Goal: Feedback & Contribution: Contribute content

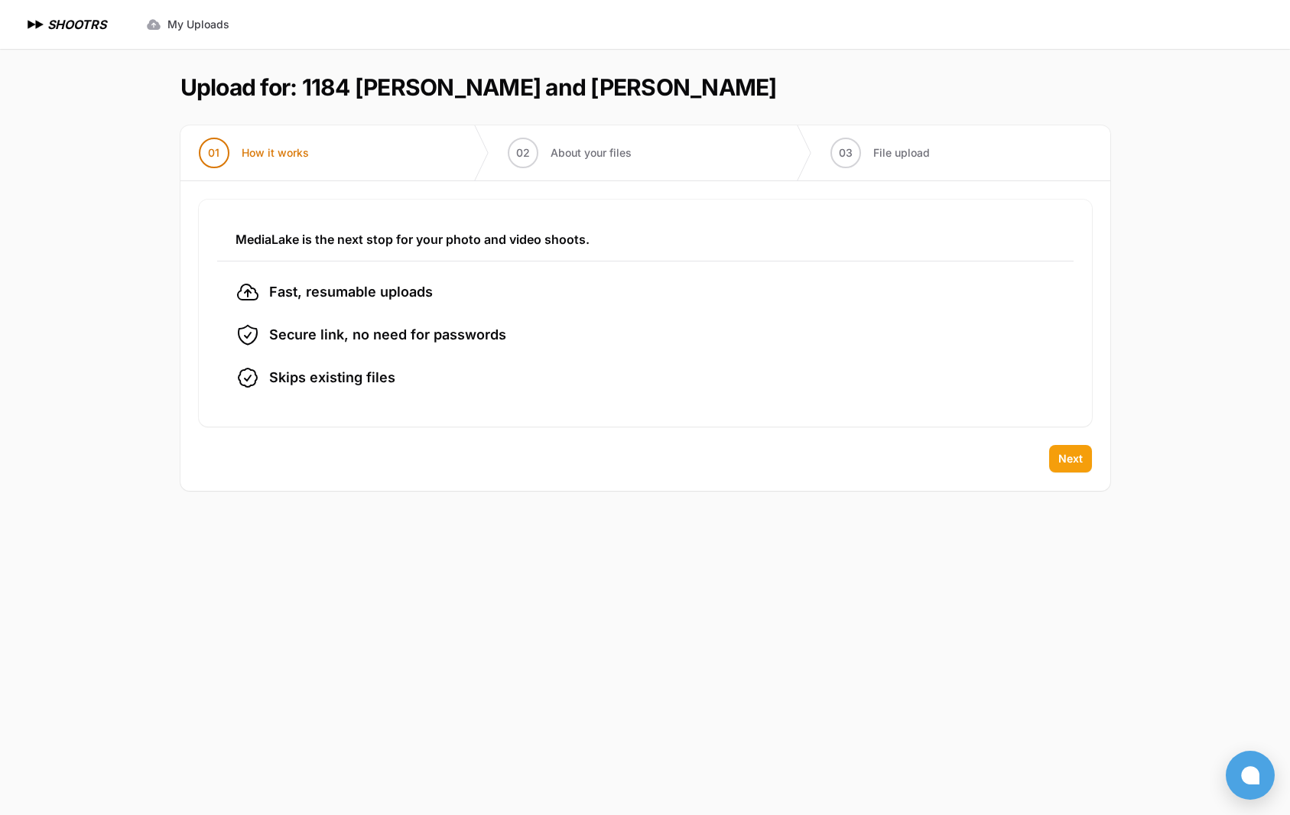
click at [1068, 454] on span "Next" at bounding box center [1070, 458] width 24 height 15
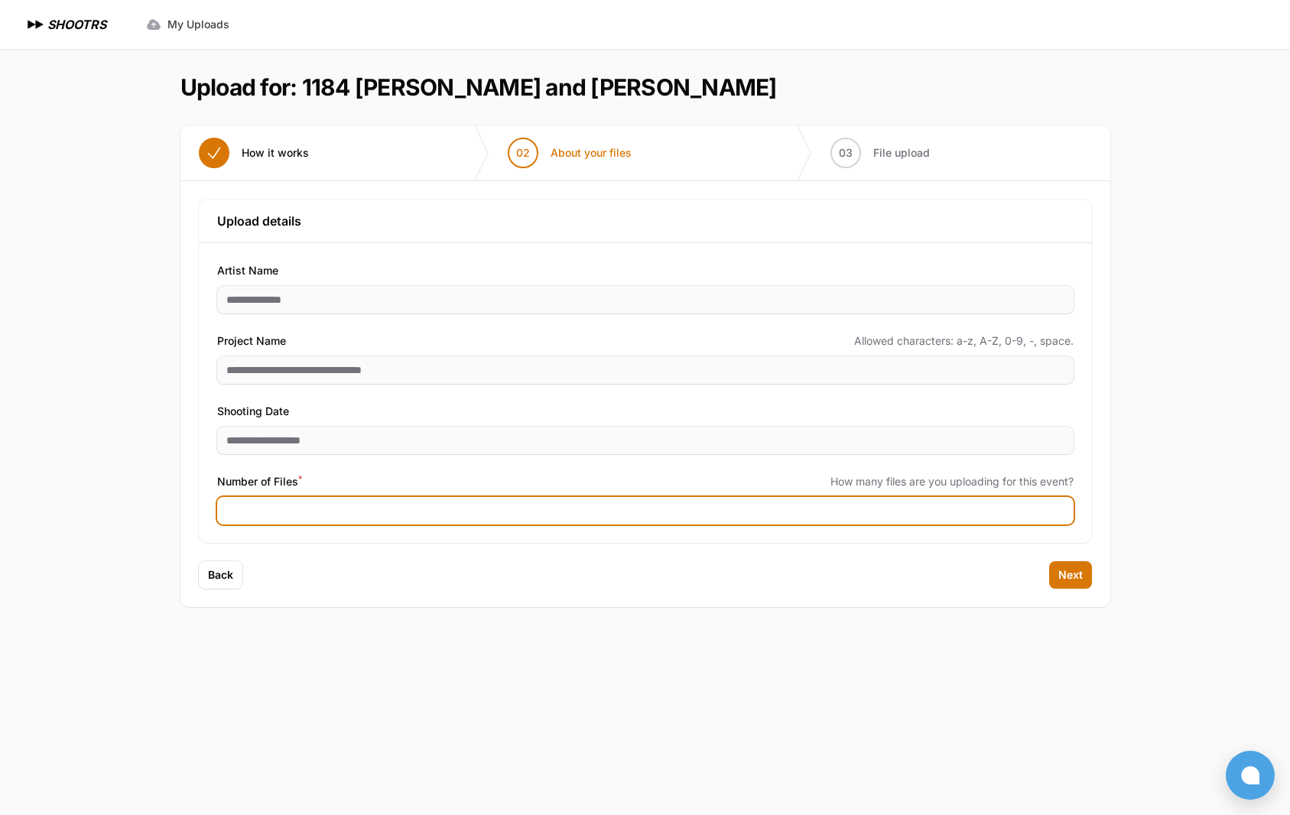
click at [281, 512] on input "Number of Files *" at bounding box center [645, 511] width 857 height 28
type input "***"
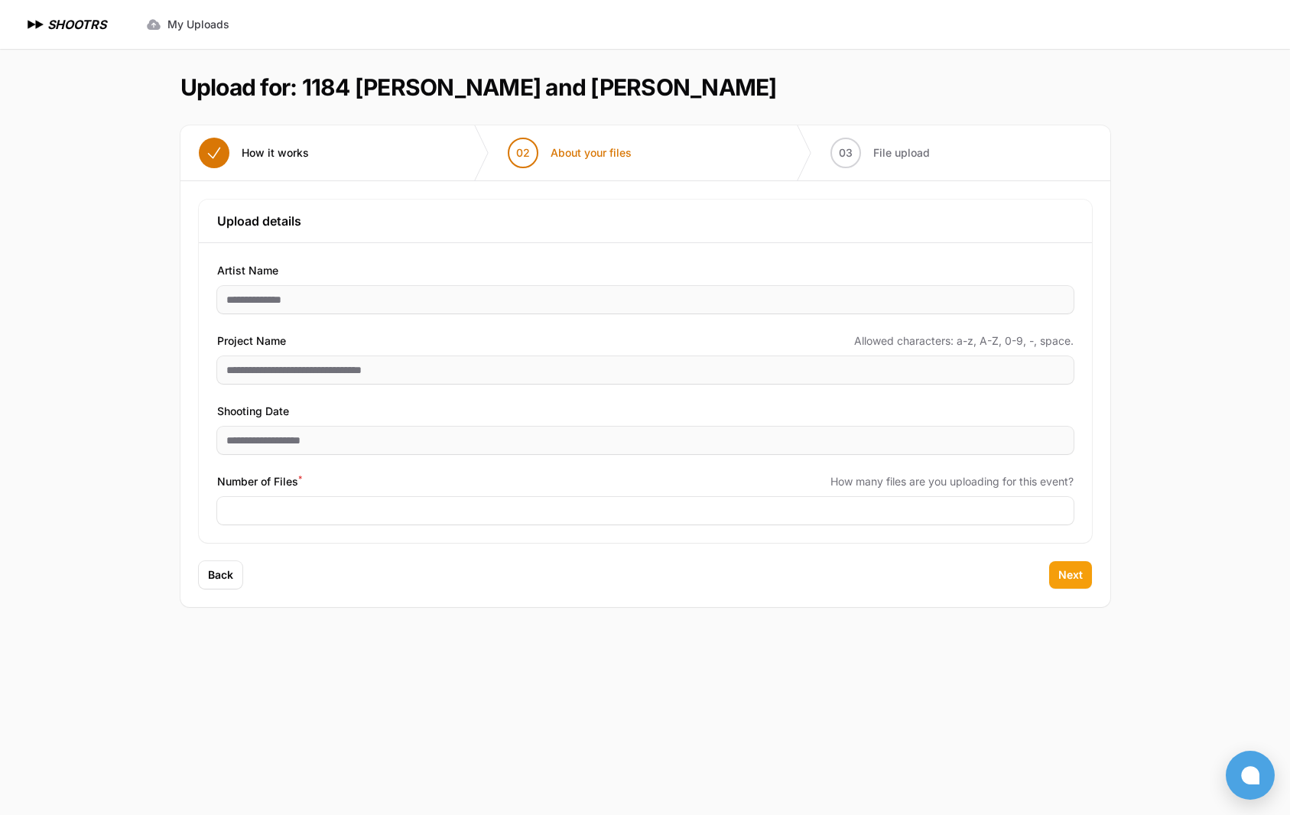
click at [1065, 583] on button "Next" at bounding box center [1070, 575] width 43 height 28
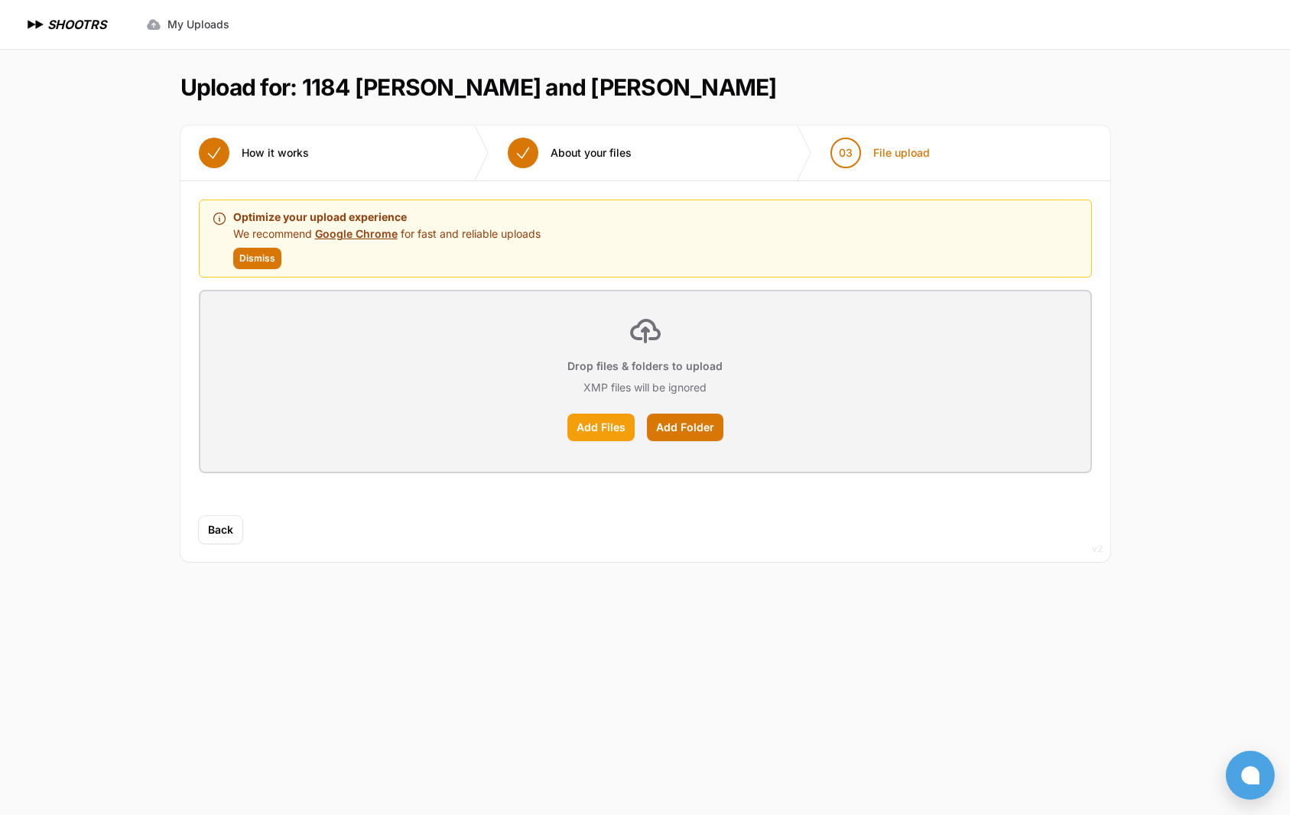
click at [615, 428] on label "Add Files" at bounding box center [600, 428] width 67 height 28
click at [0, 0] on input "Add Files" at bounding box center [0, 0] width 0 height 0
click at [681, 430] on label "Add Folder" at bounding box center [685, 428] width 76 height 28
click at [0, 0] on input "Add Folder" at bounding box center [0, 0] width 0 height 0
